Goal: Task Accomplishment & Management: Use online tool/utility

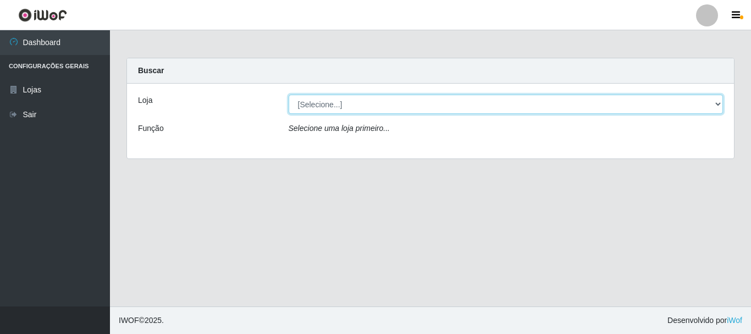
click at [718, 105] on select "[Selecione...] Nordestão - Alecrim" at bounding box center [506, 104] width 435 height 19
select select "453"
click at [289, 95] on select "[Selecione...] Nordestão - Alecrim" at bounding box center [506, 104] width 435 height 19
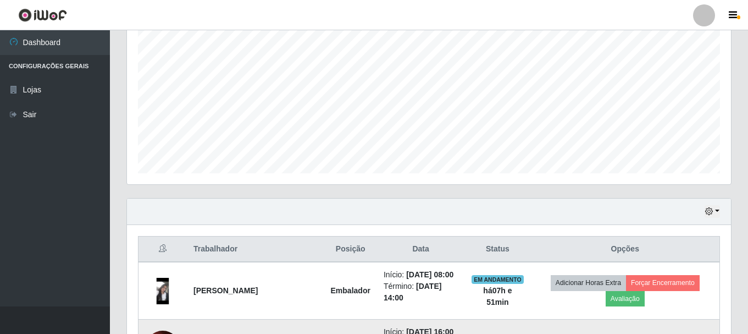
scroll to position [347, 0]
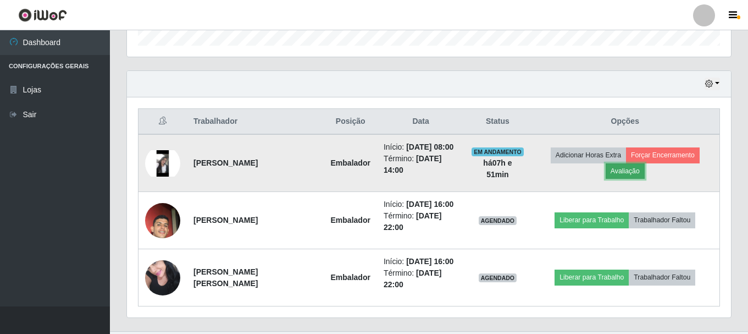
click at [645, 163] on button "Avaliação" at bounding box center [625, 170] width 39 height 15
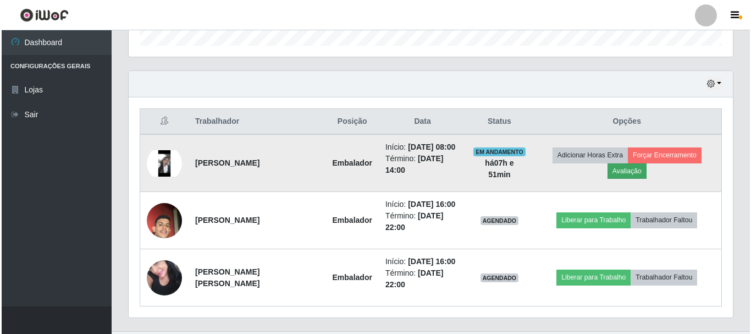
scroll to position [228, 599]
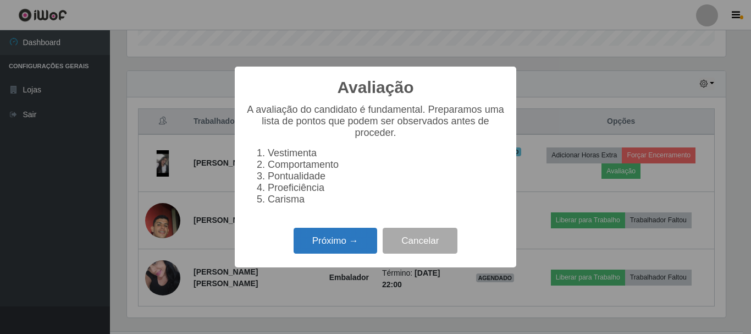
click at [346, 248] on button "Próximo →" at bounding box center [336, 241] width 84 height 26
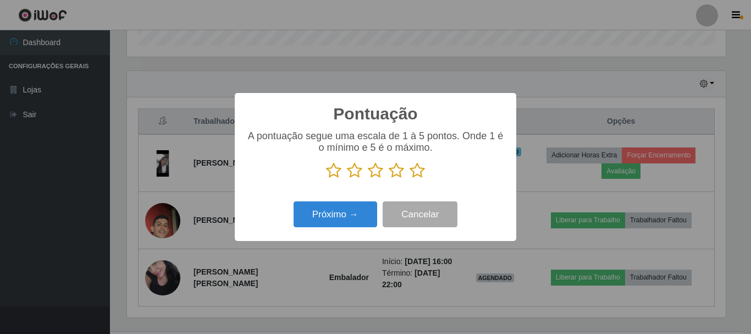
click at [418, 172] on icon at bounding box center [417, 170] width 15 height 16
click at [410, 179] on input "radio" at bounding box center [410, 179] width 0 height 0
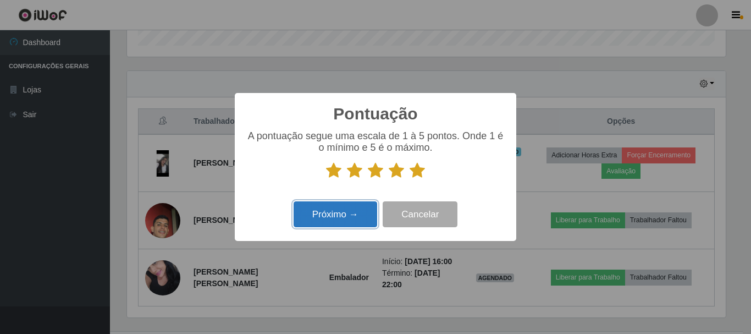
click at [366, 206] on button "Próximo →" at bounding box center [336, 214] width 84 height 26
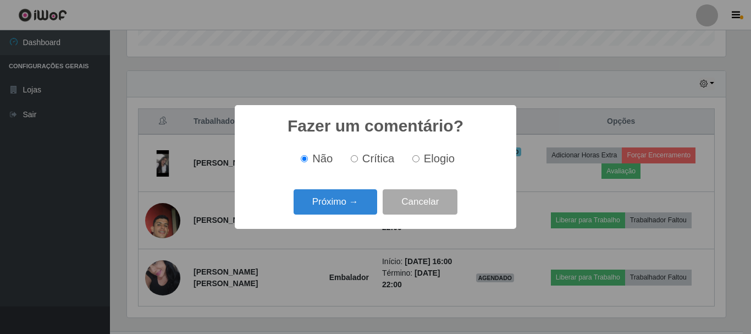
click at [366, 206] on button "Próximo →" at bounding box center [336, 202] width 84 height 26
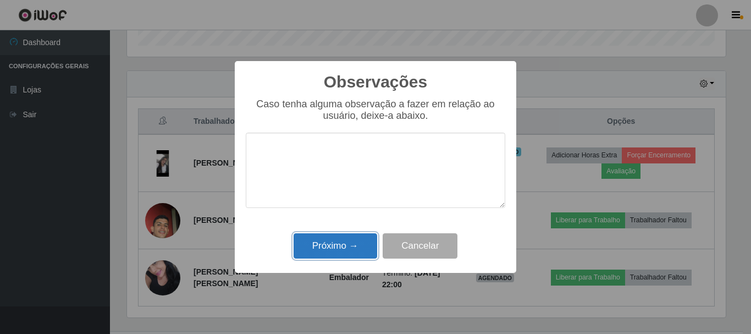
click at [346, 247] on button "Próximo →" at bounding box center [336, 246] width 84 height 26
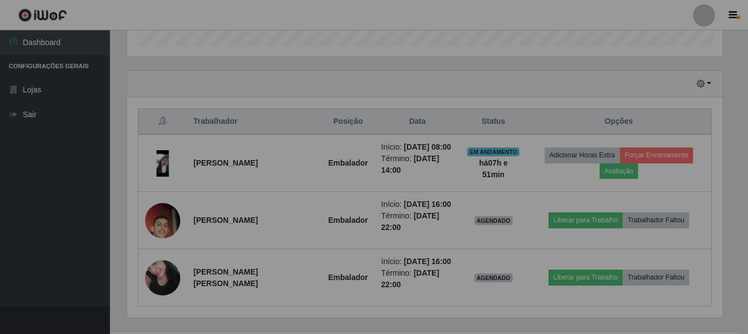
scroll to position [228, 604]
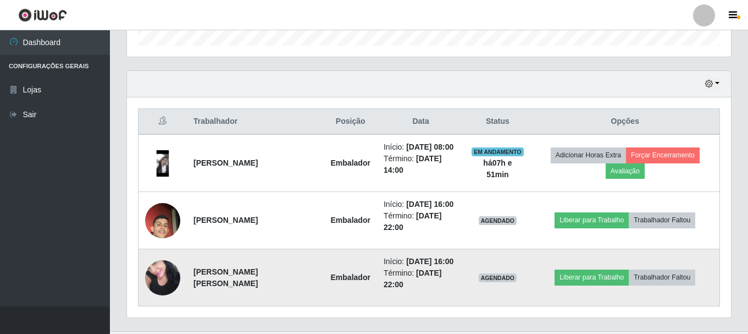
click at [173, 255] on img at bounding box center [162, 277] width 35 height 47
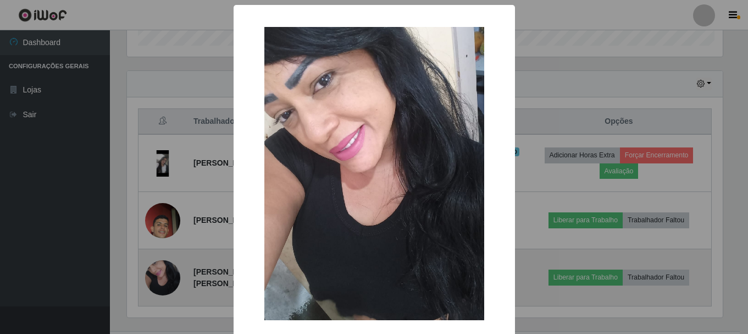
scroll to position [228, 599]
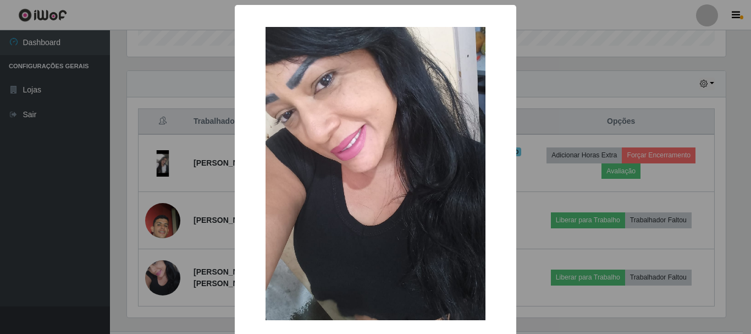
click at [539, 292] on div "× OK Cancel" at bounding box center [375, 167] width 751 height 334
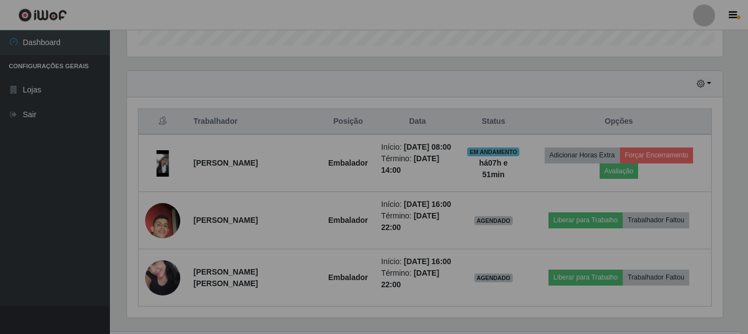
scroll to position [228, 604]
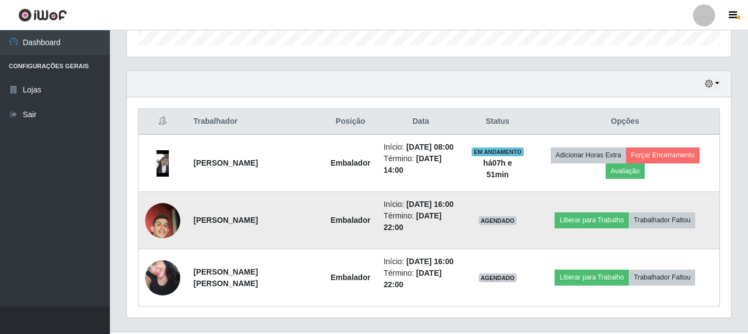
click at [164, 205] on img at bounding box center [162, 220] width 35 height 63
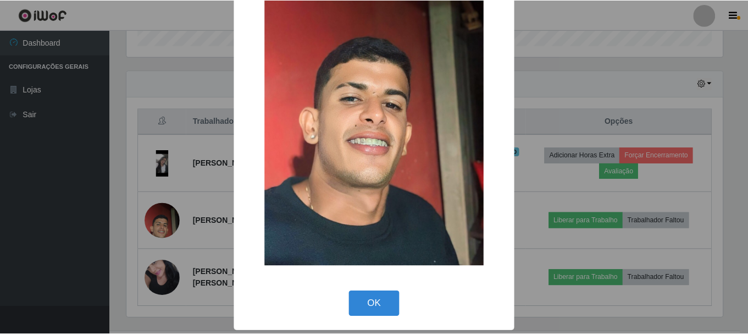
scroll to position [153, 0]
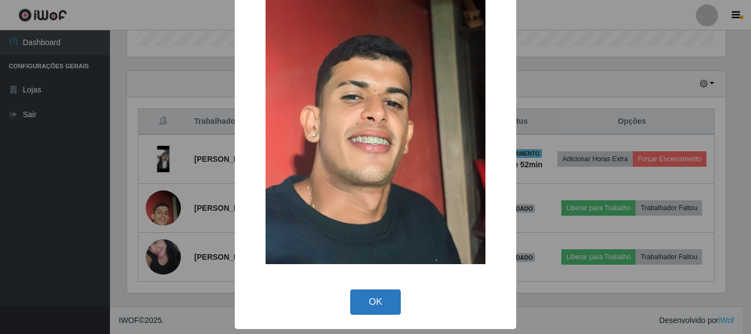
click at [373, 303] on button "OK" at bounding box center [375, 302] width 51 height 26
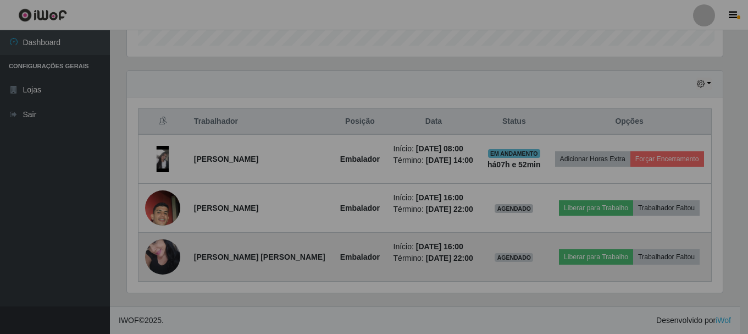
scroll to position [228, 604]
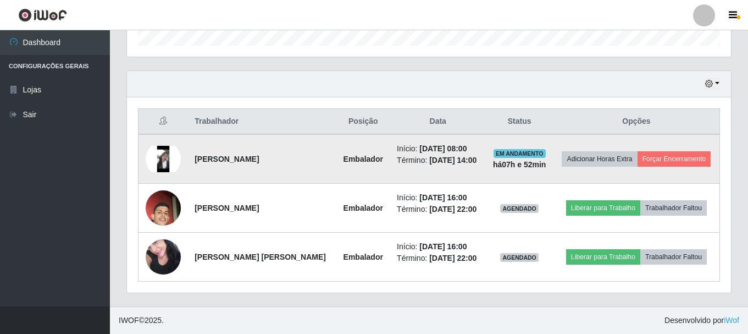
click at [168, 156] on img at bounding box center [163, 159] width 35 height 26
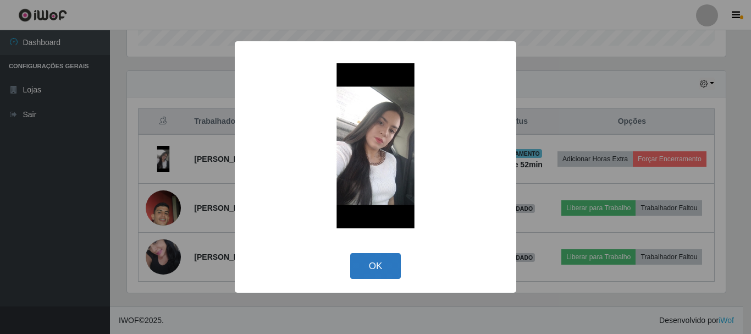
click at [379, 262] on button "OK" at bounding box center [375, 266] width 51 height 26
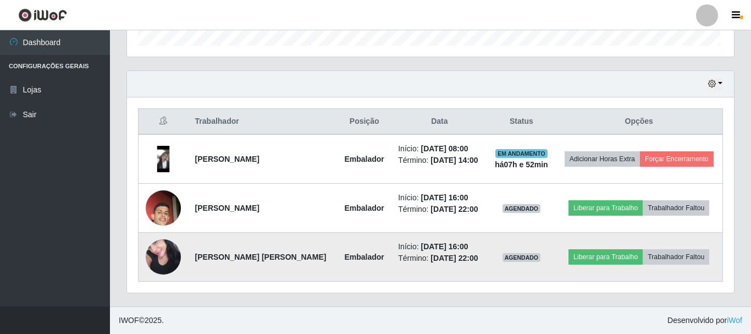
scroll to position [228, 604]
click at [167, 251] on img at bounding box center [163, 256] width 35 height 47
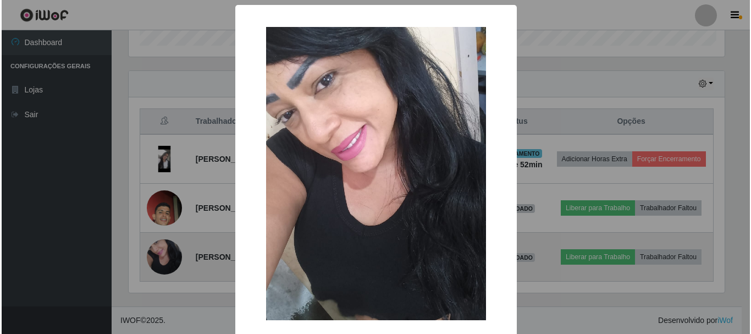
scroll to position [228, 599]
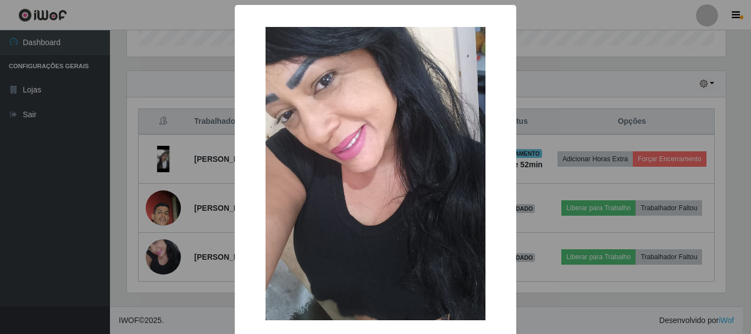
click at [355, 243] on img at bounding box center [376, 173] width 220 height 293
click at [360, 240] on img at bounding box center [376, 173] width 220 height 293
click at [330, 126] on img at bounding box center [376, 173] width 220 height 293
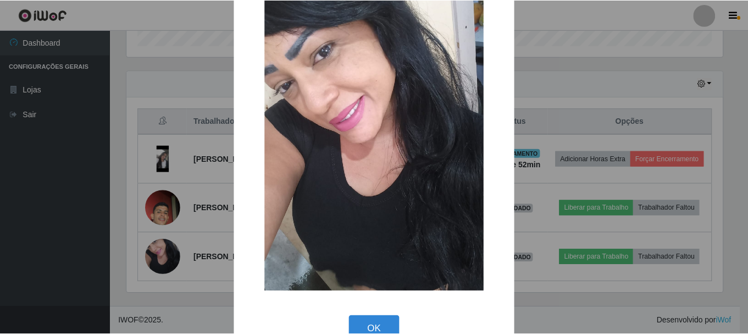
scroll to position [56, 0]
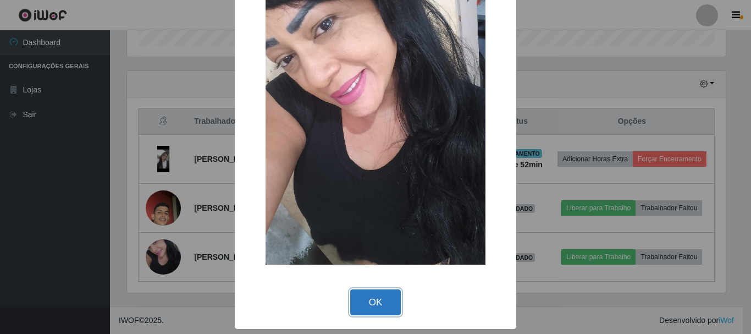
click at [359, 306] on button "OK" at bounding box center [375, 302] width 51 height 26
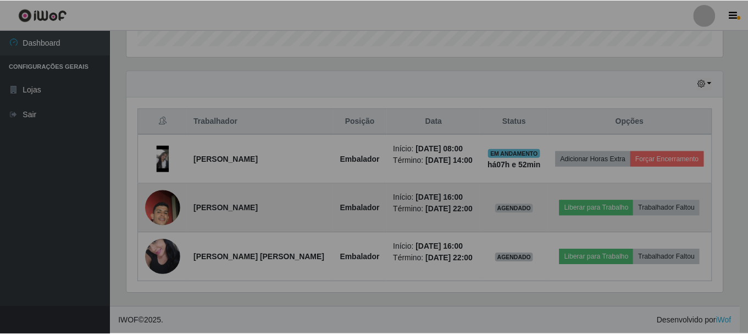
scroll to position [228, 604]
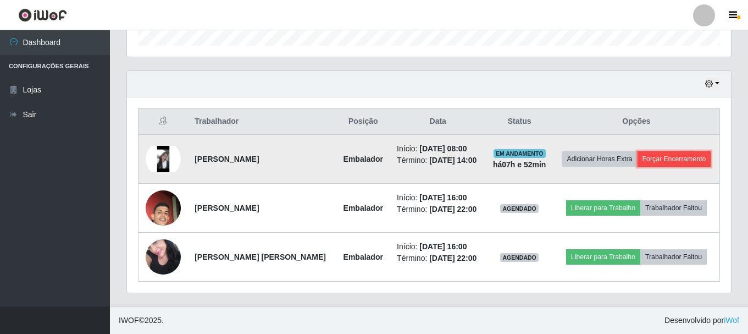
click at [689, 160] on button "Forçar Encerramento" at bounding box center [675, 158] width 74 height 15
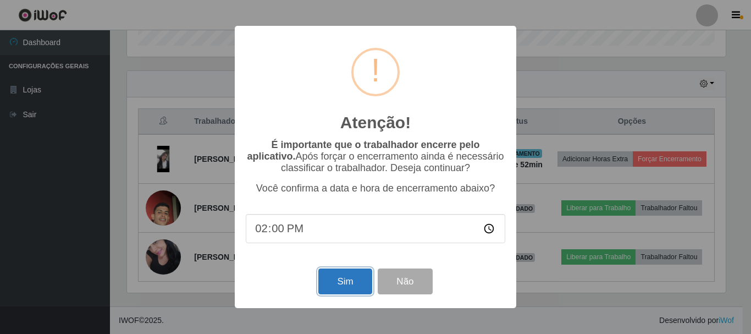
click at [338, 277] on button "Sim" at bounding box center [344, 281] width 53 height 26
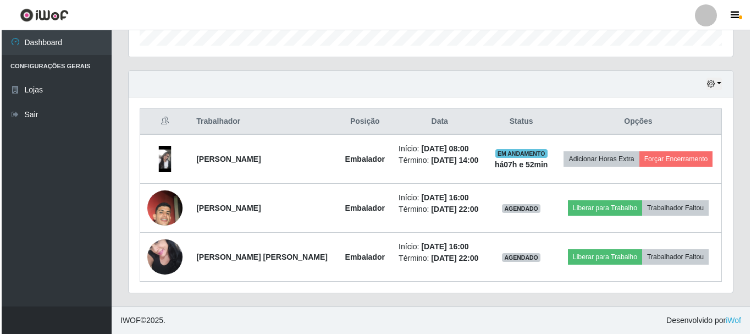
scroll to position [0, 0]
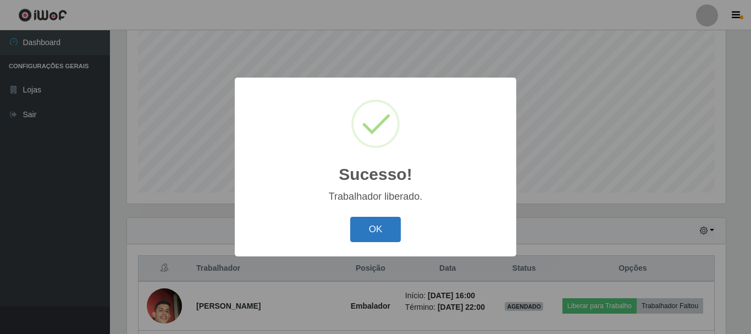
click at [372, 228] on button "OK" at bounding box center [375, 230] width 51 height 26
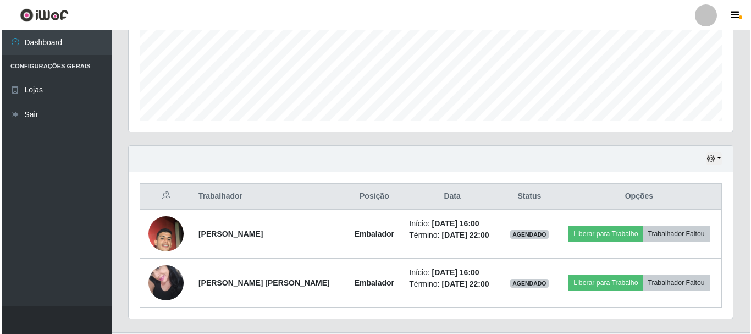
scroll to position [298, 0]
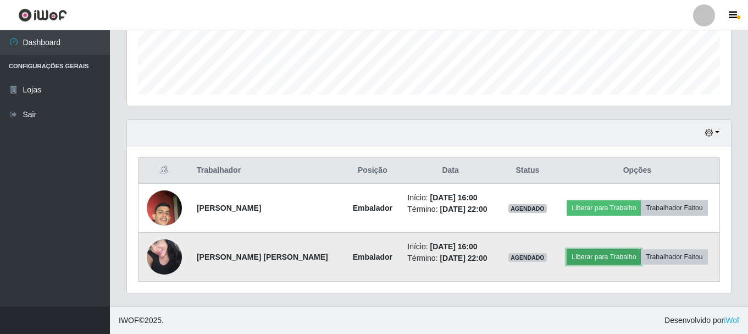
click at [591, 256] on button "Liberar para Trabalho" at bounding box center [604, 256] width 74 height 15
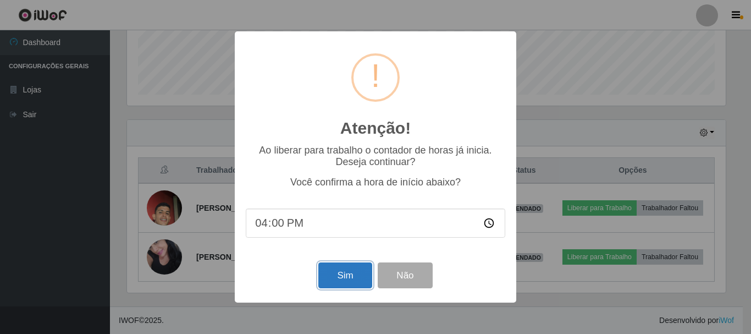
click at [346, 279] on button "Sim" at bounding box center [344, 275] width 53 height 26
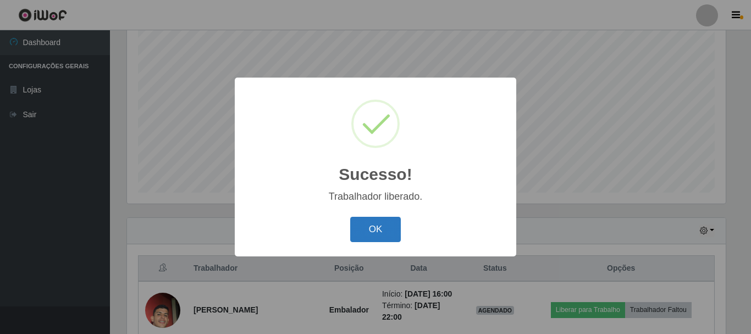
click at [387, 231] on button "OK" at bounding box center [375, 230] width 51 height 26
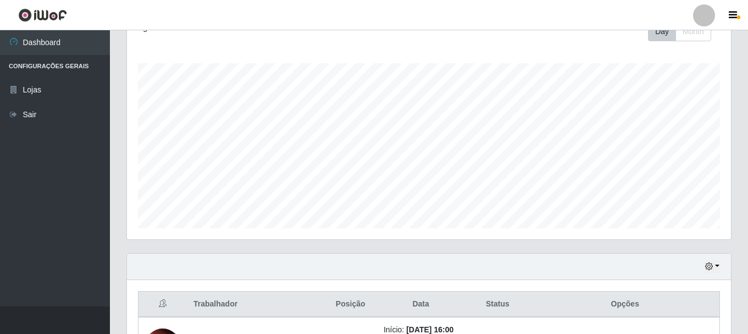
scroll to position [298, 0]
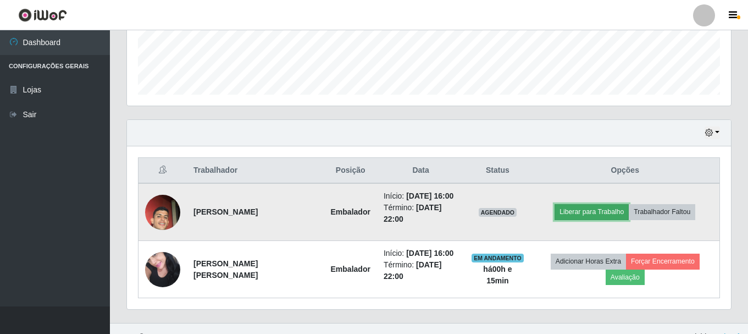
click at [585, 209] on button "Liberar para Trabalho" at bounding box center [592, 211] width 74 height 15
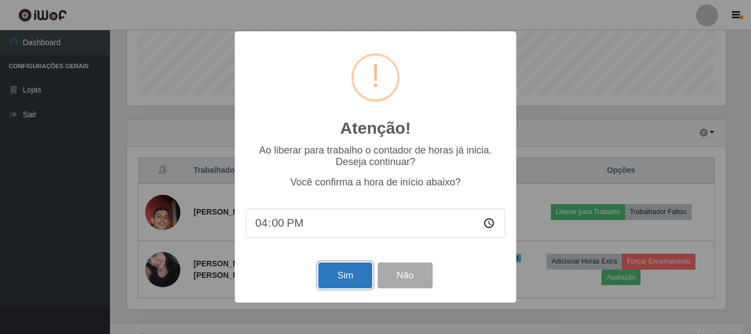
click at [328, 274] on button "Sim" at bounding box center [344, 275] width 53 height 26
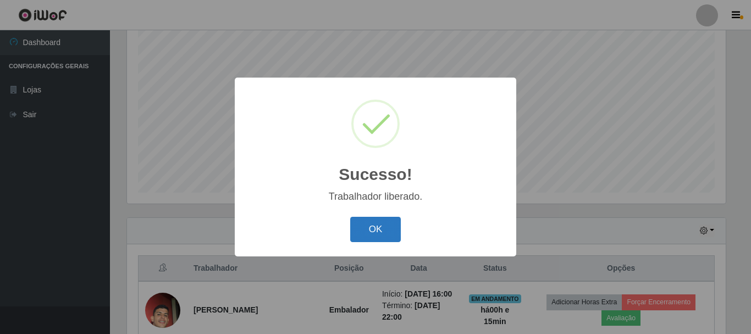
click at [382, 235] on button "OK" at bounding box center [375, 230] width 51 height 26
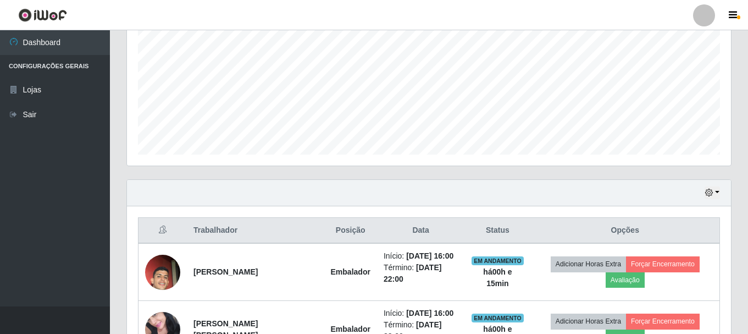
scroll to position [298, 0]
